Goal: Find specific page/section: Find specific page/section

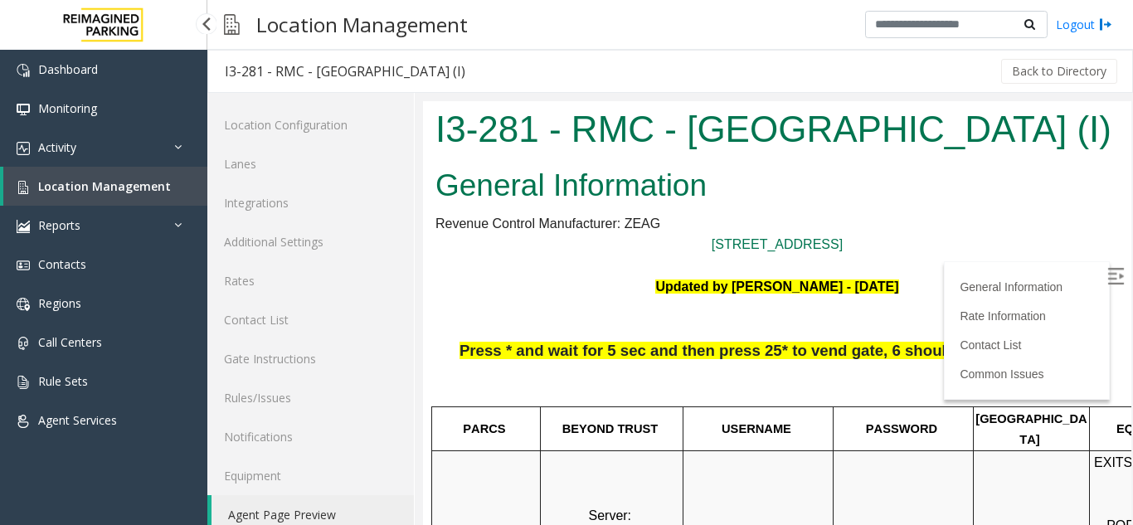
scroll to position [83, 0]
click at [157, 184] on span "Location Management" at bounding box center [104, 186] width 133 height 16
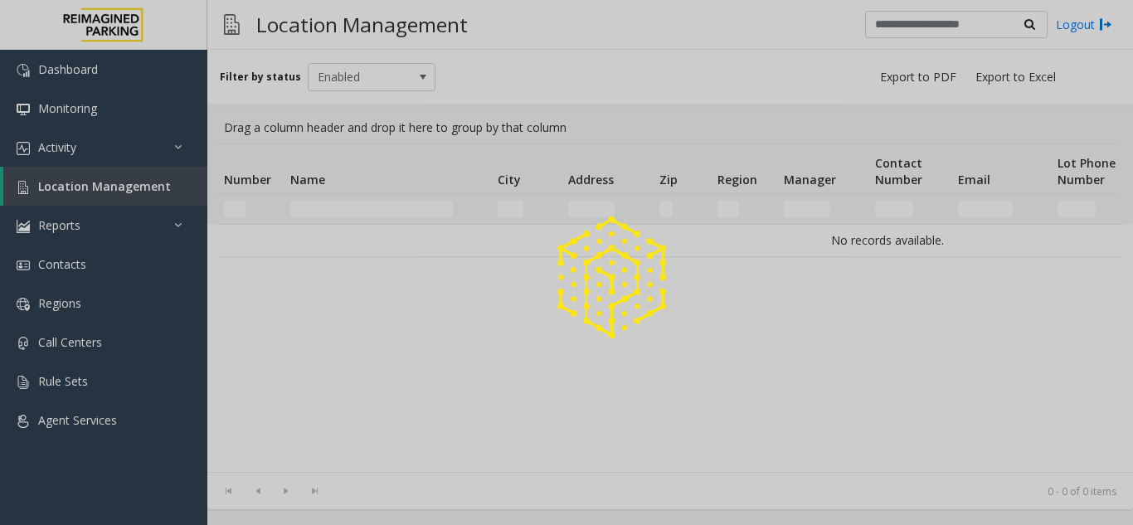
click at [352, 203] on div at bounding box center [566, 262] width 1133 height 525
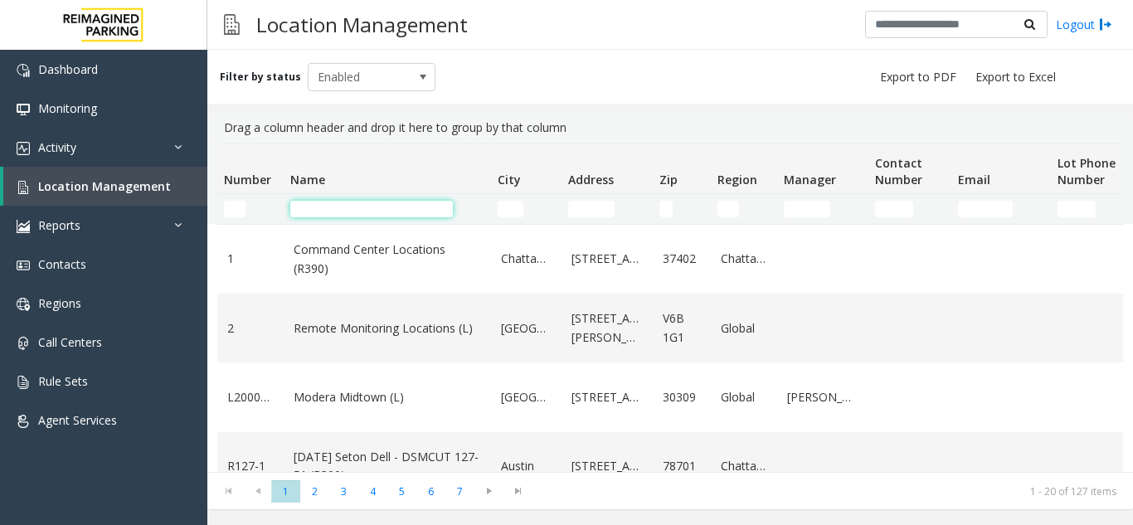
click at [356, 206] on input "Name Filter" at bounding box center [371, 209] width 163 height 17
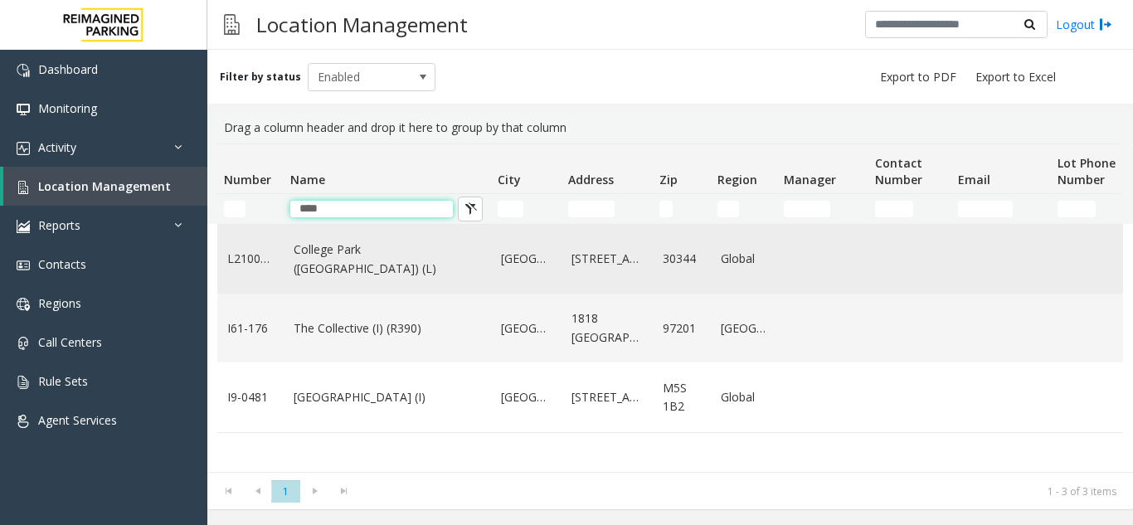
type input "****"
click at [375, 267] on link "College Park (AT&T Parking) (L)" at bounding box center [387, 259] width 187 height 37
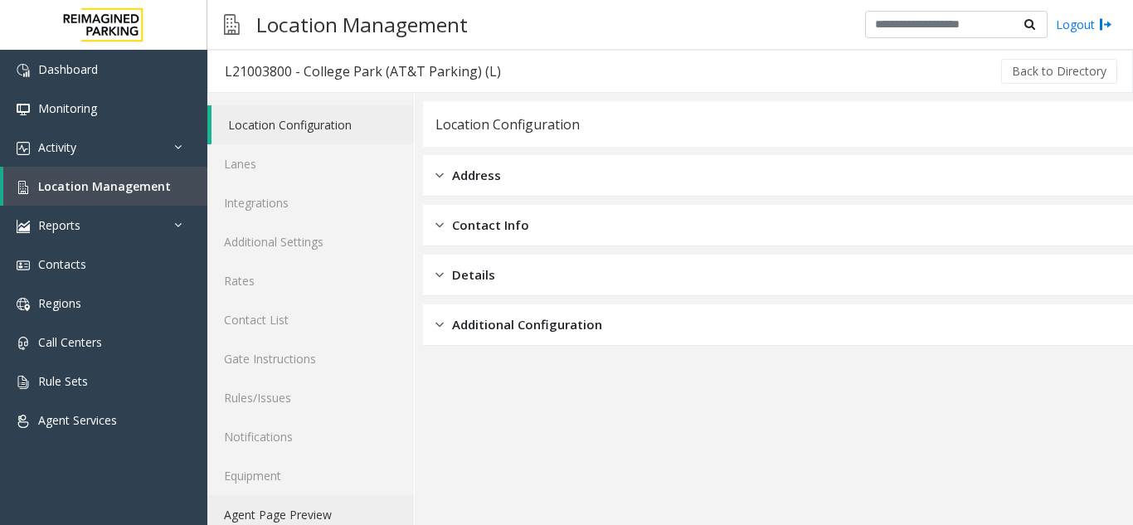
click at [329, 511] on link "Agent Page Preview" at bounding box center [310, 514] width 207 height 39
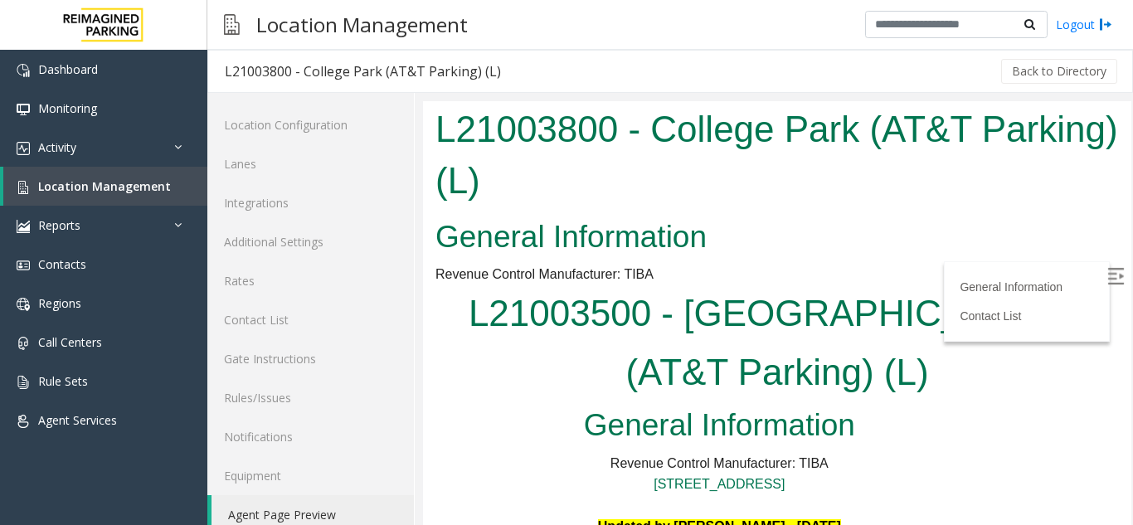
scroll to position [415, 0]
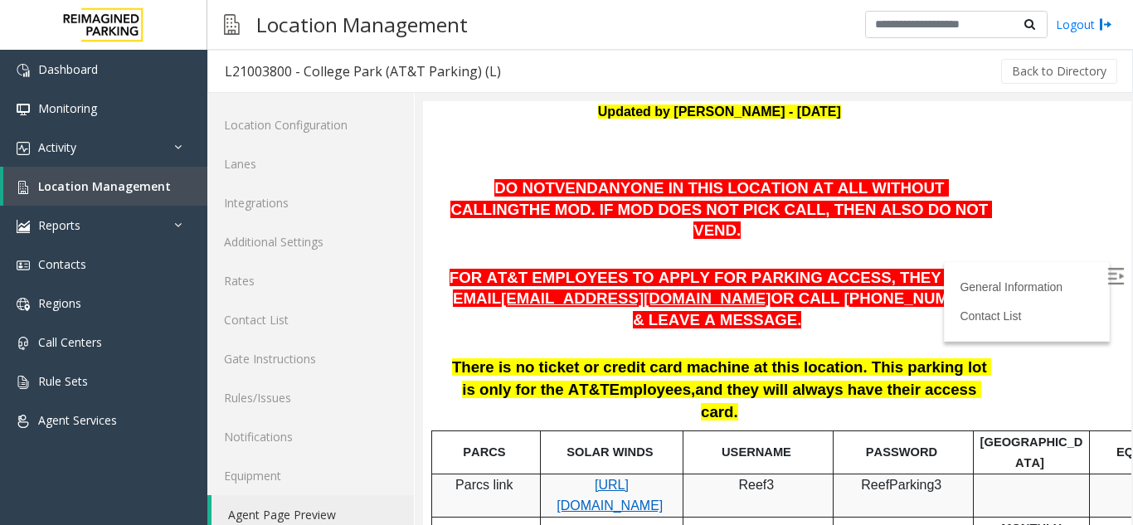
click at [587, 478] on span "https://attatl-web.sp.tibaparking.net/" at bounding box center [610, 496] width 106 height 36
click at [129, 187] on span "Location Management" at bounding box center [104, 186] width 133 height 16
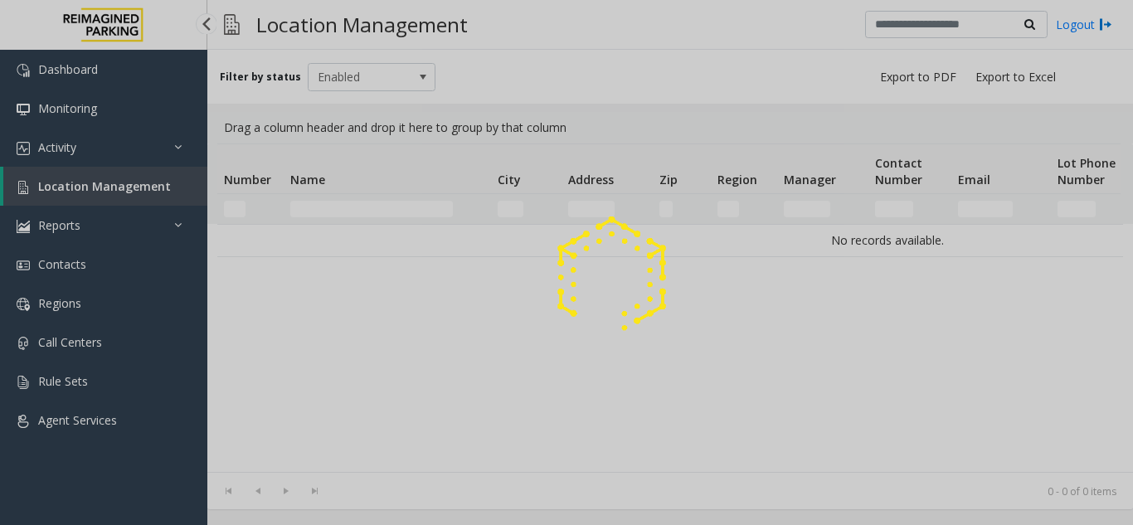
click at [129, 187] on div at bounding box center [566, 262] width 1133 height 525
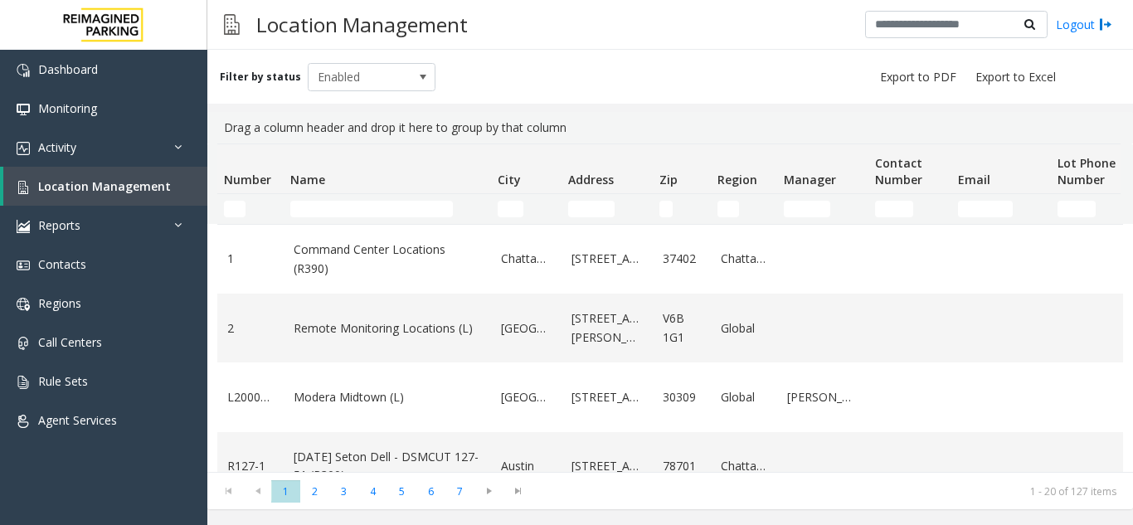
click at [473, 109] on div "Filter by status Enabled Drag a column header and drop it here to group by that…" at bounding box center [670, 279] width 926 height 459
